Goal: Answer question/provide support

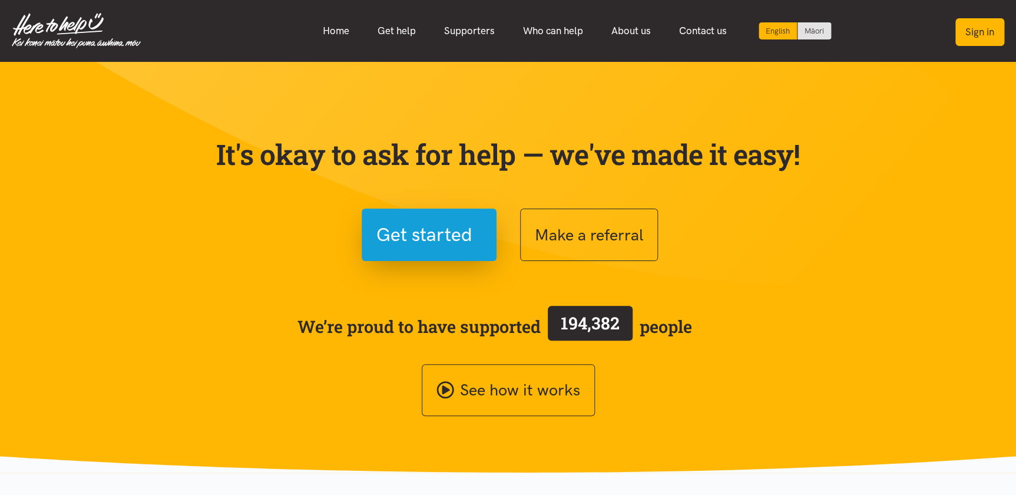
click at [975, 34] on button "Sign in" at bounding box center [979, 32] width 49 height 28
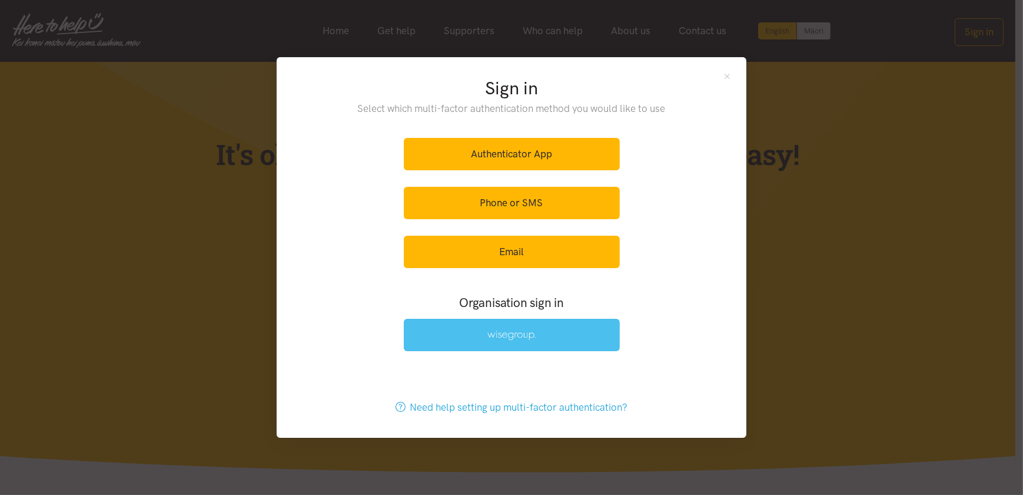
click at [512, 339] on img at bounding box center [512, 335] width 48 height 10
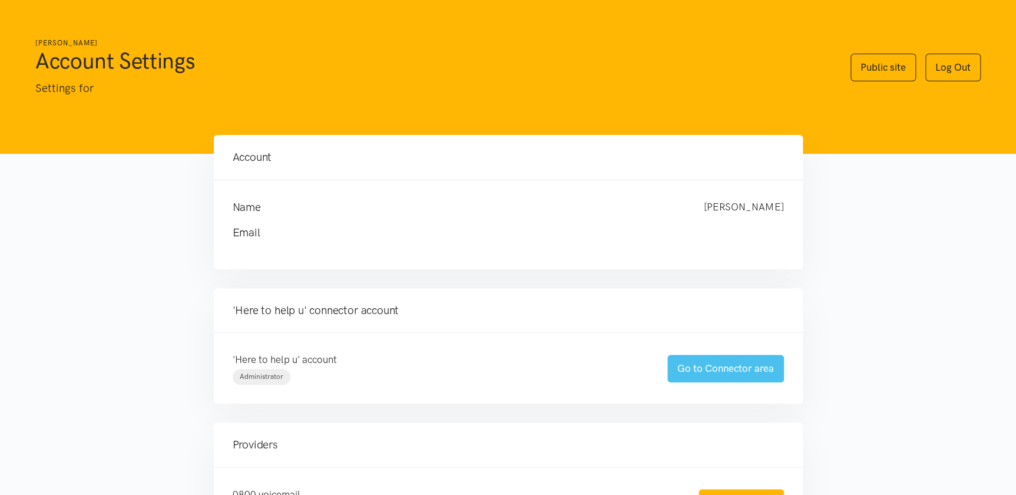
click at [734, 369] on link "Go to Connector area" at bounding box center [725, 368] width 117 height 28
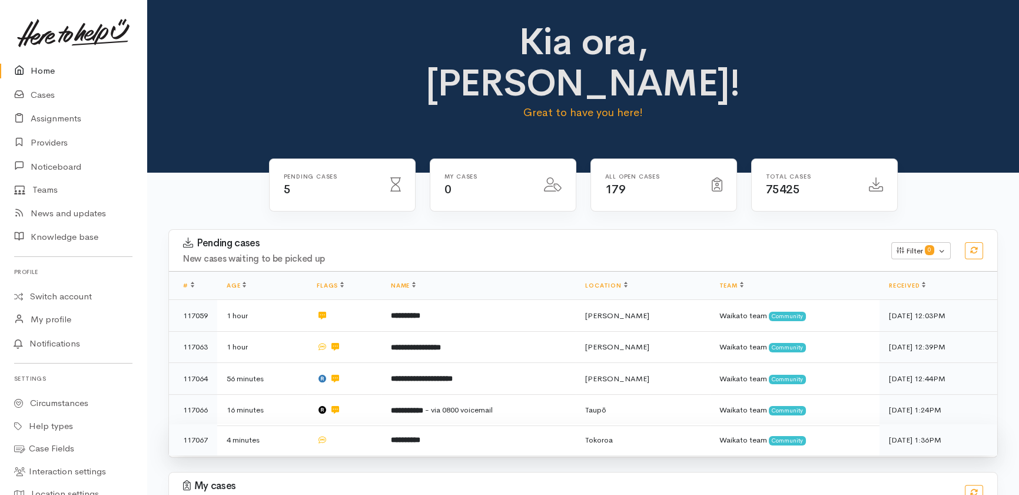
click at [485, 424] on td "**********" at bounding box center [479, 439] width 194 height 31
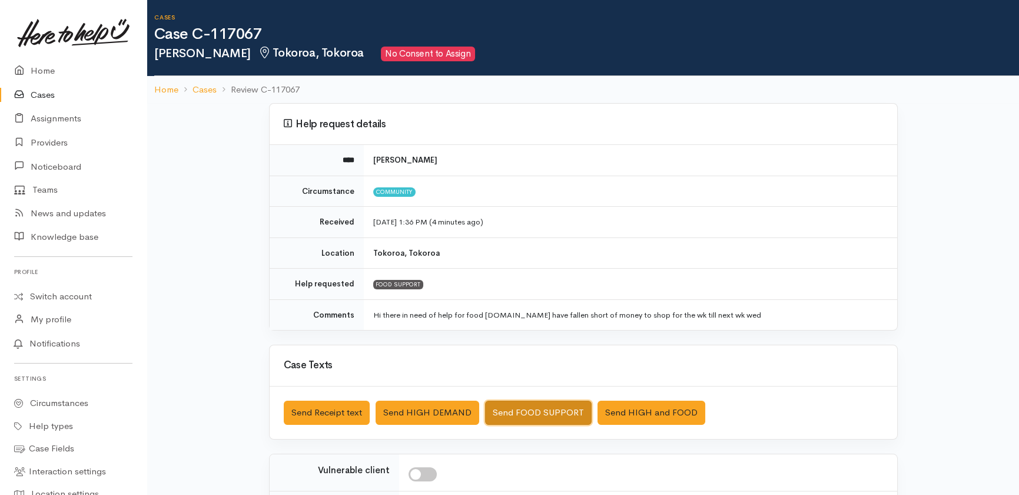
click at [523, 409] on button "Send FOOD SUPPORT" at bounding box center [538, 412] width 107 height 24
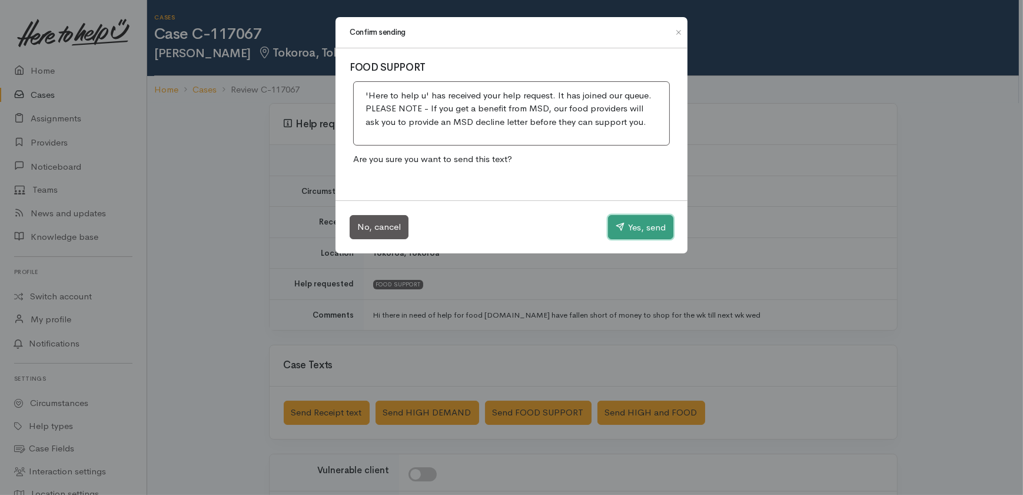
click at [642, 227] on button "Yes, send" at bounding box center [640, 227] width 65 height 25
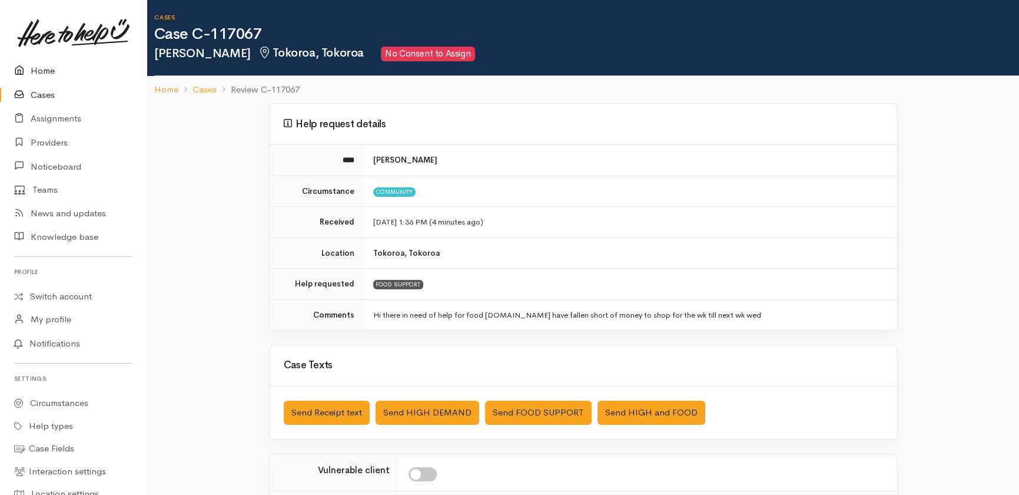
click at [44, 71] on link "Home" at bounding box center [73, 71] width 147 height 24
